Goal: Check status: Check status

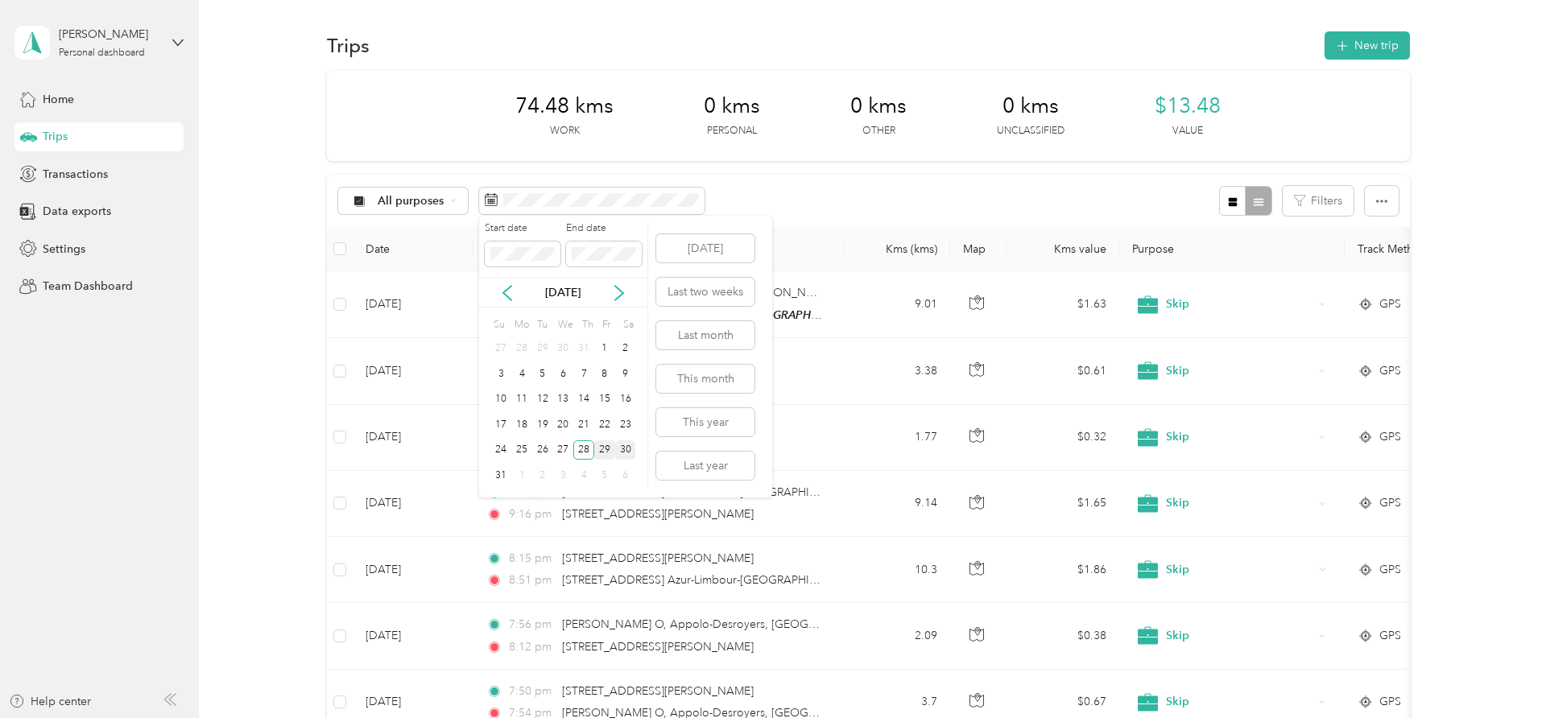
click at [607, 449] on div "29" at bounding box center [604, 450] width 21 height 20
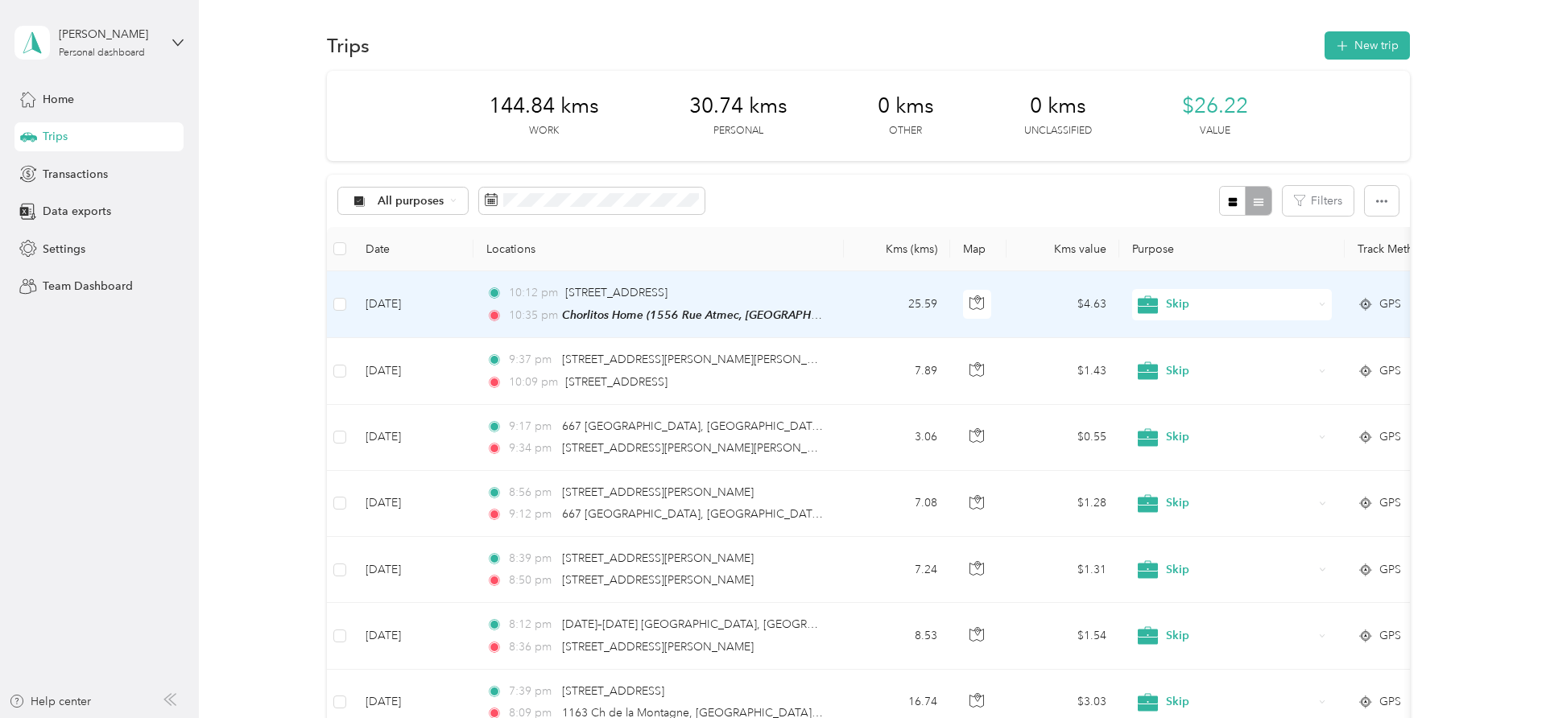
click at [469, 300] on td "[DATE]" at bounding box center [413, 304] width 121 height 67
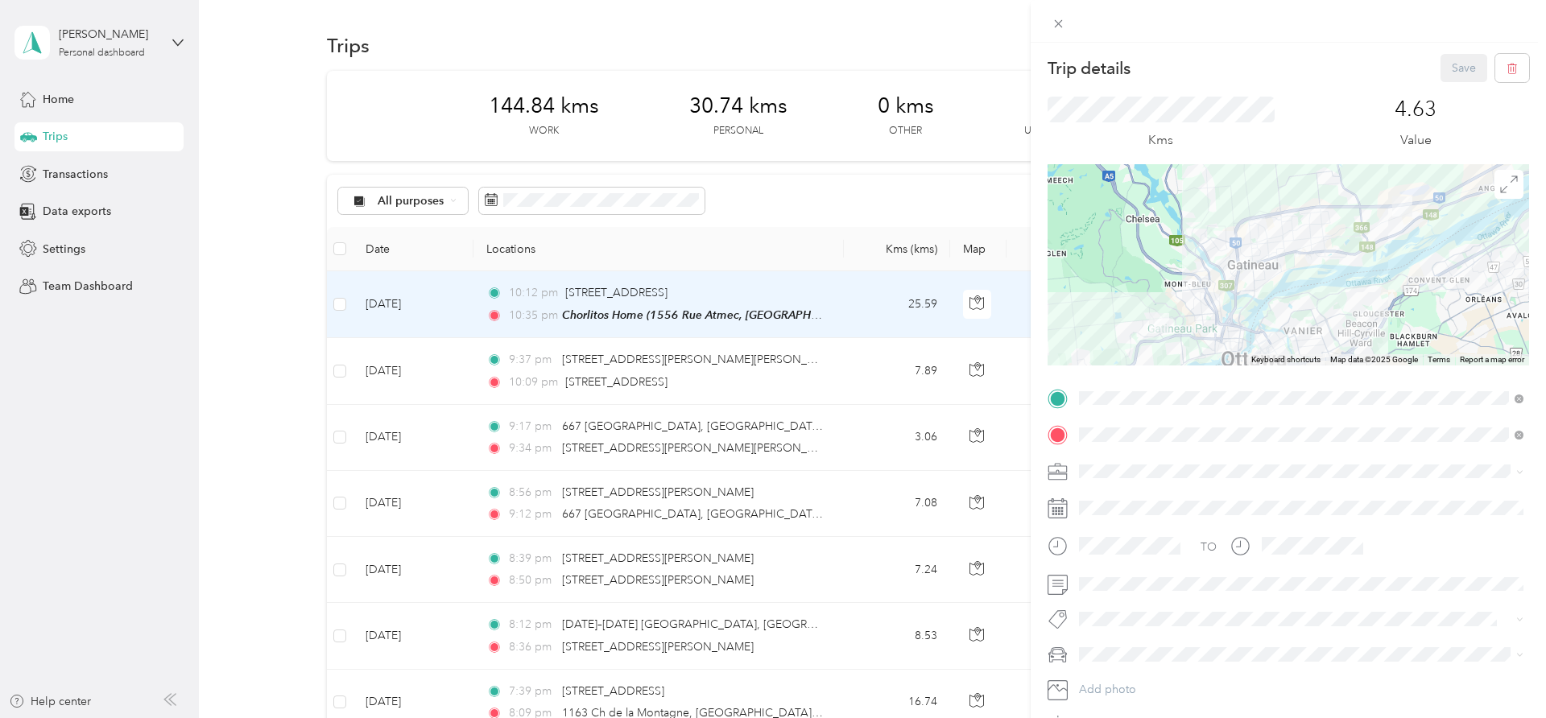
click at [469, 300] on div "Trip details Save This trip cannot be edited because it is either under review,…" at bounding box center [773, 359] width 1546 height 718
